Goal: Task Accomplishment & Management: Use online tool/utility

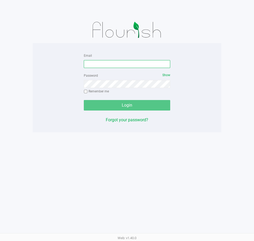
click at [128, 62] on input "Email" at bounding box center [127, 64] width 87 height 8
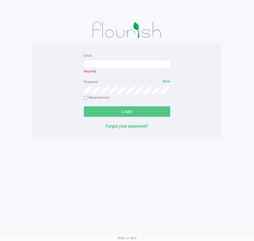
click at [227, 77] on app-pos-login-wrapper "Email Required Password Show Remember me Login Forgot your password?" at bounding box center [127, 69] width 254 height 138
click at [210, 34] on div at bounding box center [127, 30] width 189 height 26
click at [100, 62] on input "Email" at bounding box center [127, 64] width 87 height 8
type input "[EMAIL_ADDRESS][DOMAIN_NAME]"
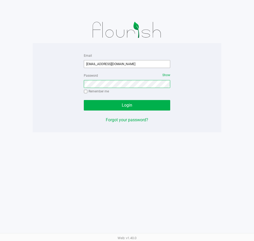
click at [84, 100] on button "Login" at bounding box center [127, 105] width 87 height 10
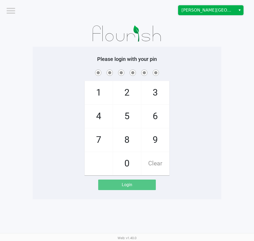
click at [219, 7] on span "[PERSON_NAME][GEOGRAPHIC_DATA]" at bounding box center [207, 10] width 51 height 6
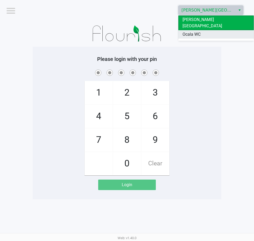
click at [199, 31] on span "Ocala WC" at bounding box center [192, 34] width 18 height 6
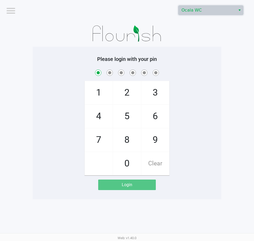
checkbox input "true"
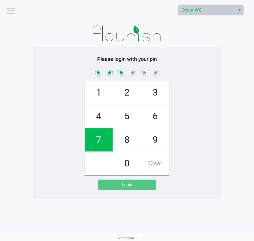
checkbox input "true"
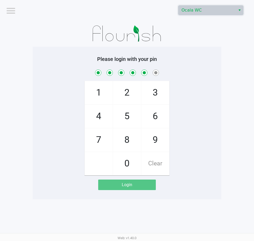
checkbox input "true"
